Goal: Task Accomplishment & Management: Complete application form

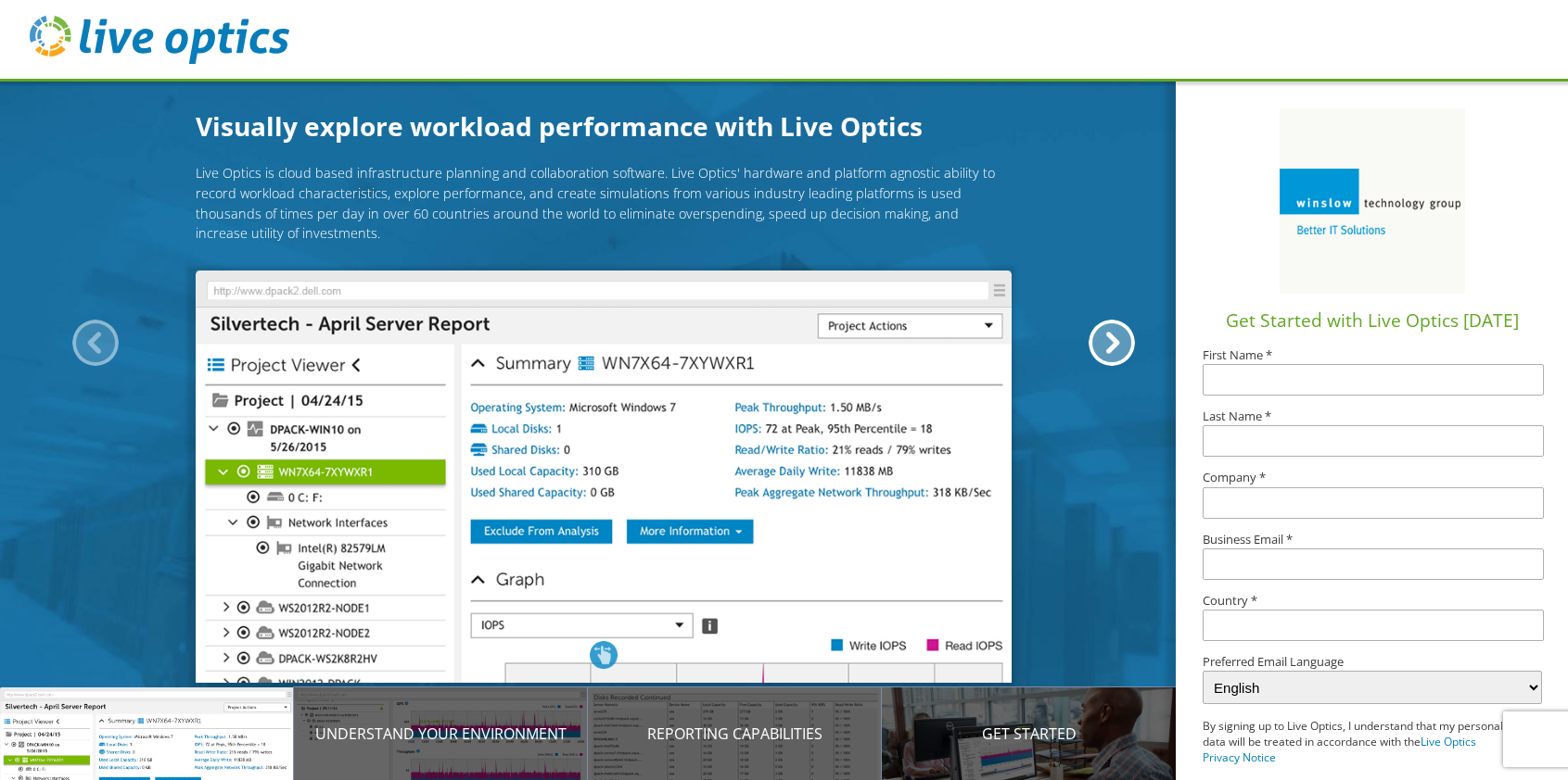
click at [1308, 387] on input "text" at bounding box center [1372, 379] width 341 height 31
type input "[PERSON_NAME]"
type input "Qosina"
type input "[EMAIL_ADDRESS][DOMAIN_NAME]"
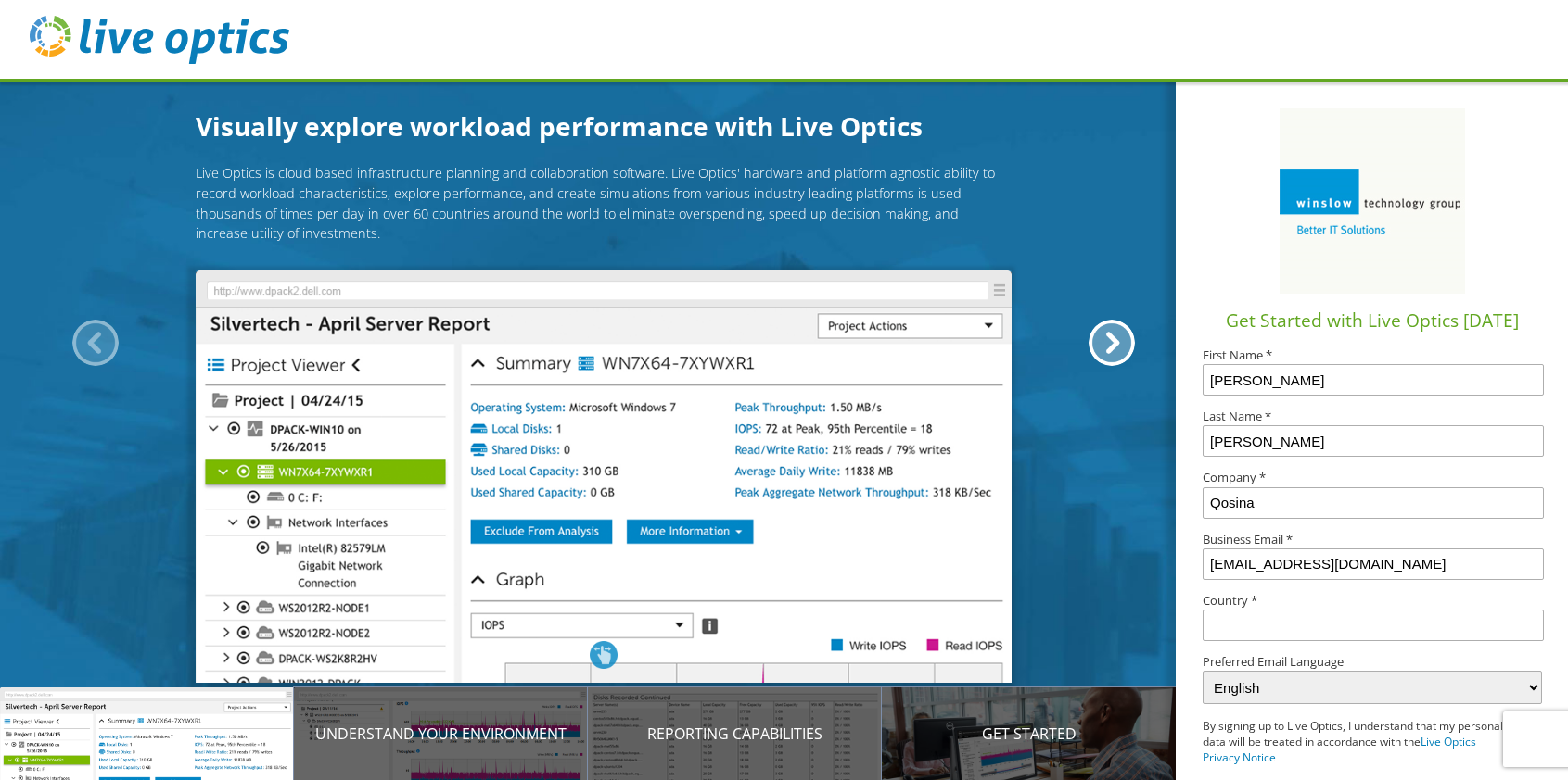
type input "[GEOGRAPHIC_DATA]"
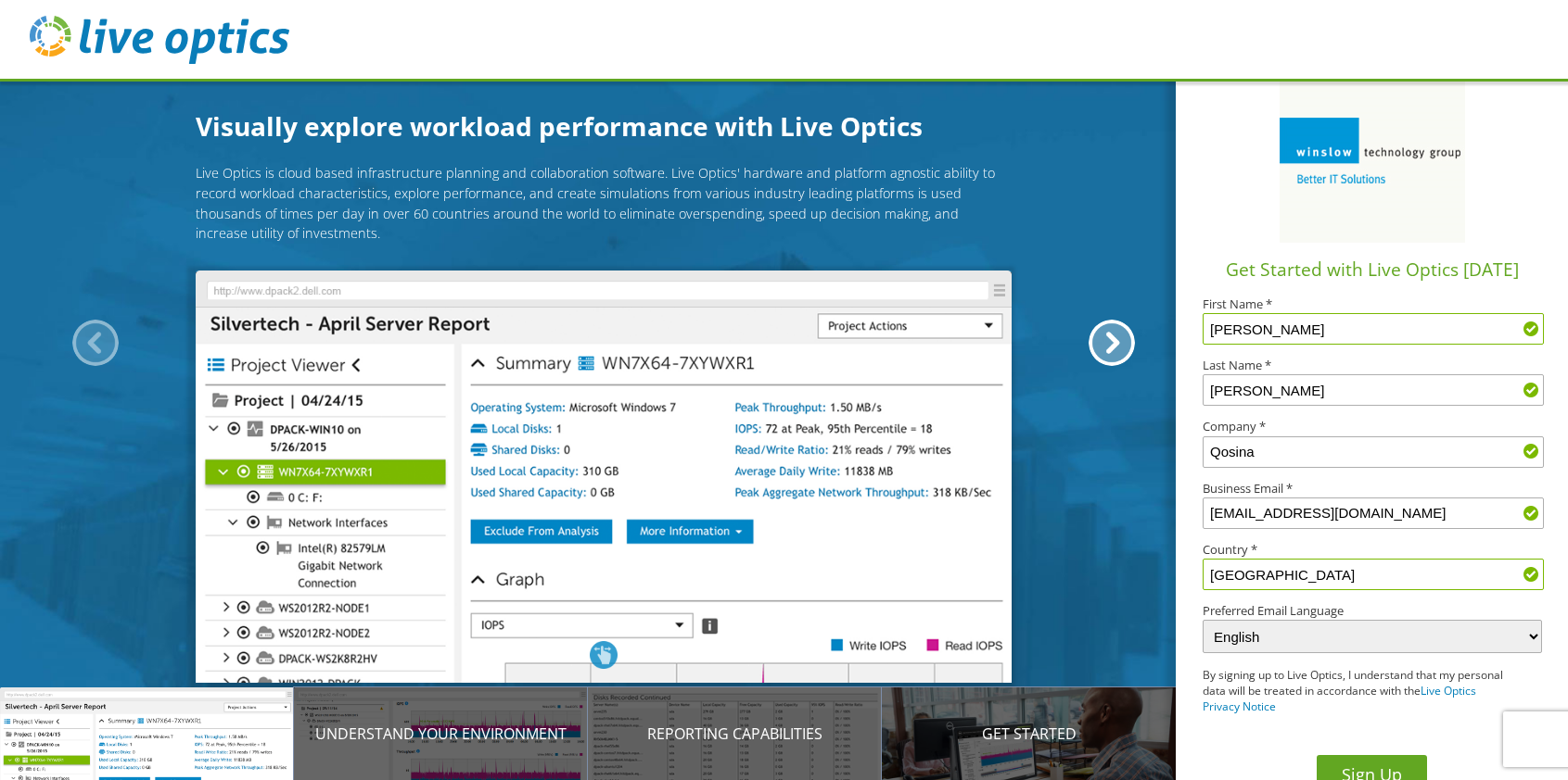
scroll to position [78, 0]
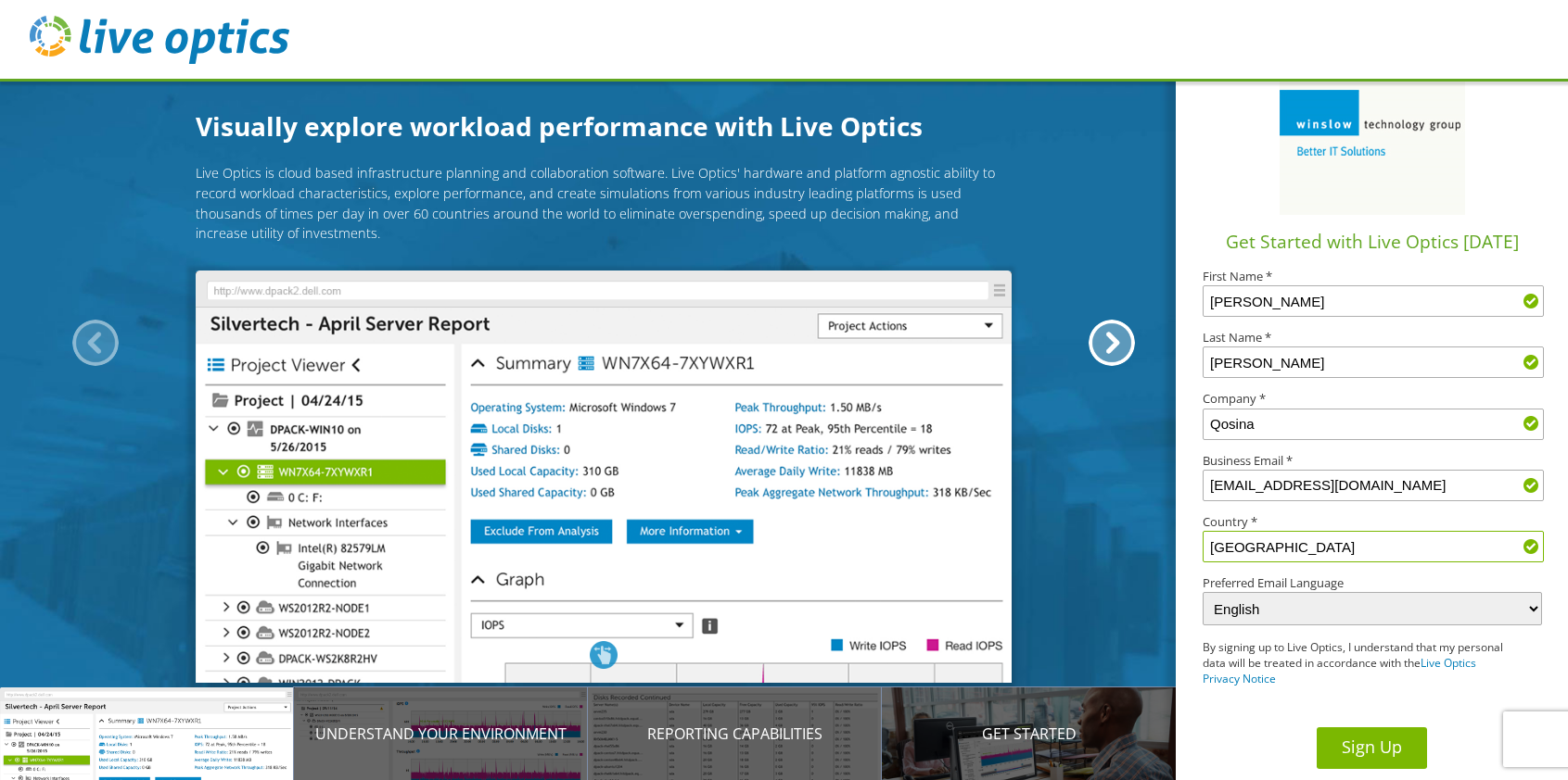
click at [1349, 753] on button "Sign Up" at bounding box center [1371, 749] width 111 height 42
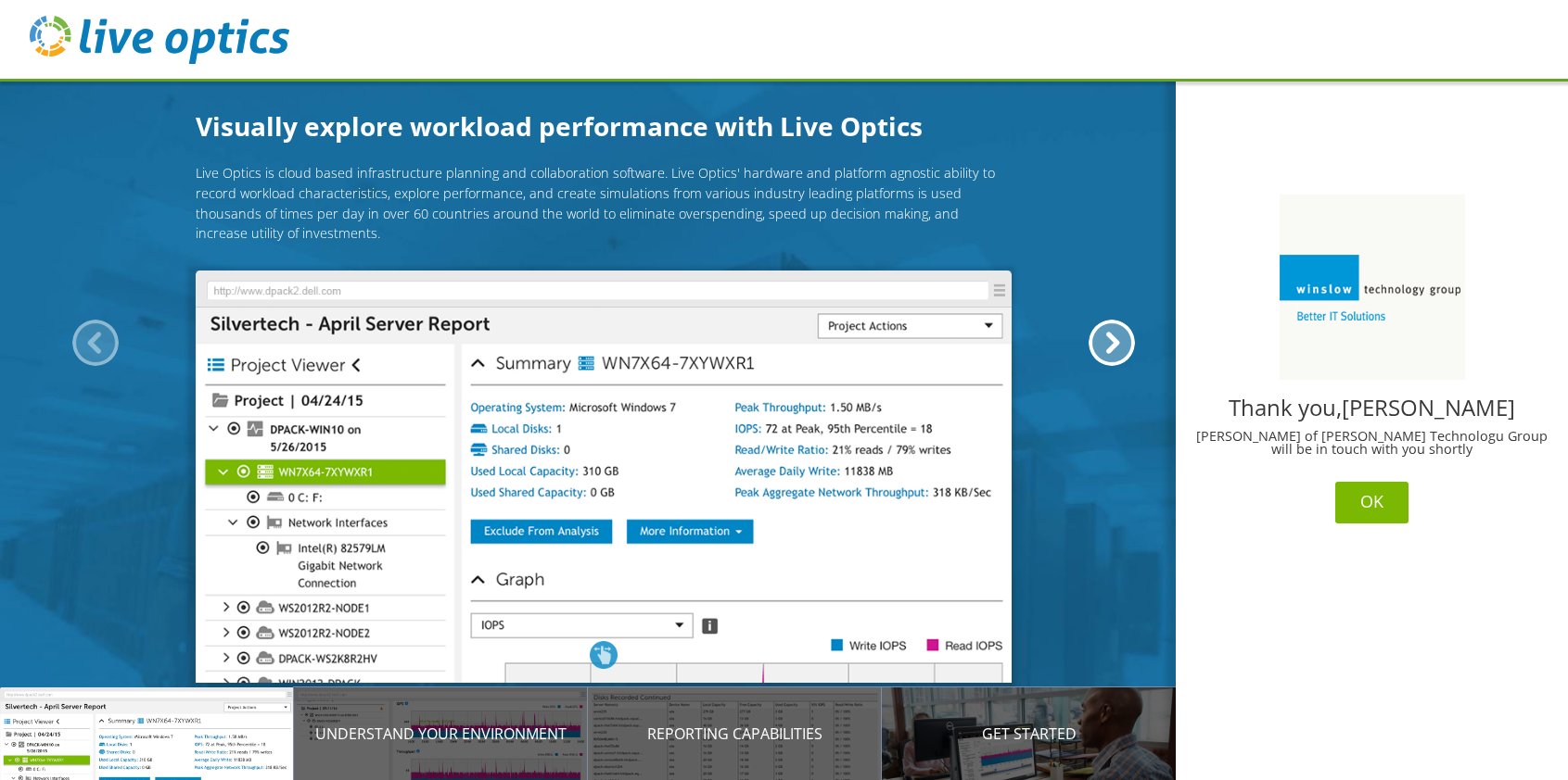
click at [1373, 503] on button "OK" at bounding box center [1371, 503] width 73 height 42
